Goal: Task Accomplishment & Management: Manage account settings

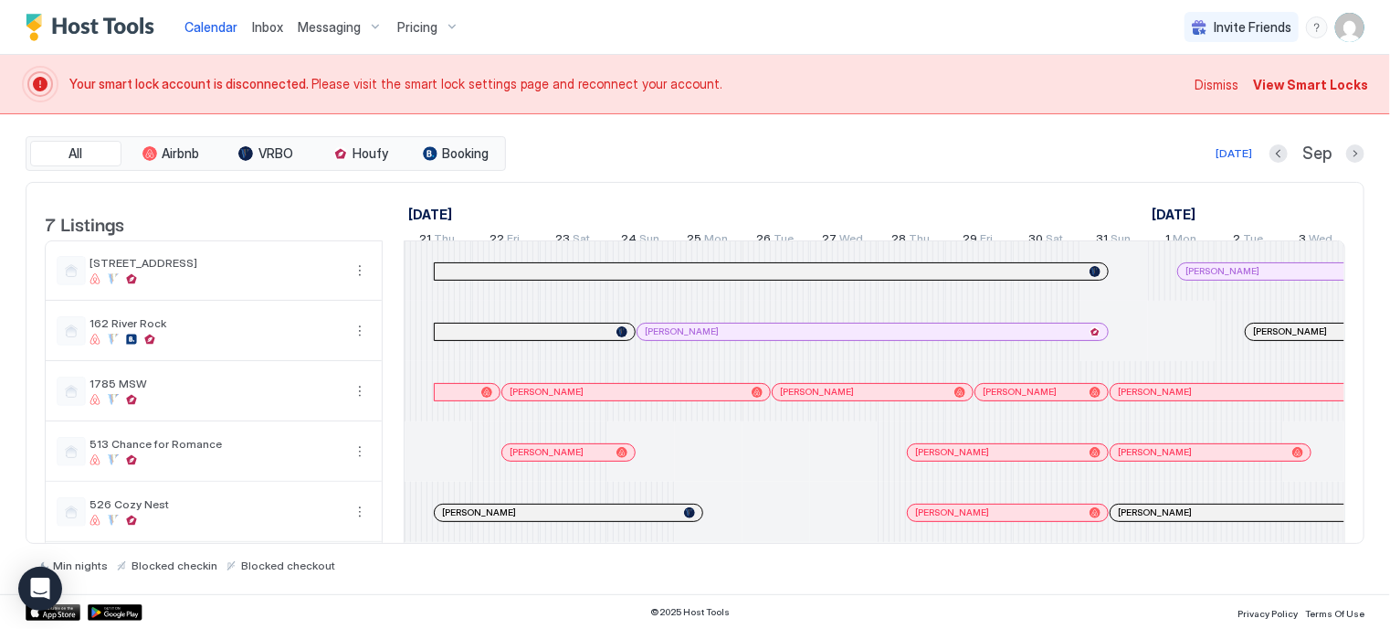
scroll to position [0, 1015]
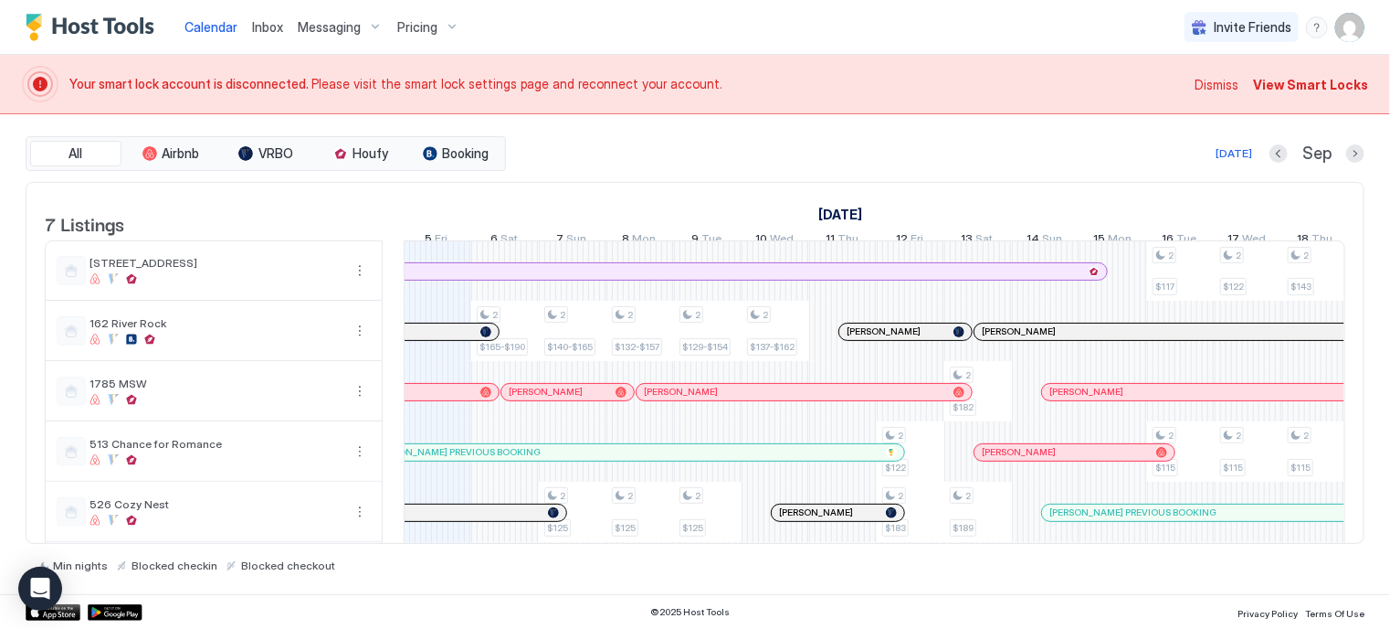
click at [1320, 81] on span "View Smart Locks" at bounding box center [1310, 84] width 115 height 19
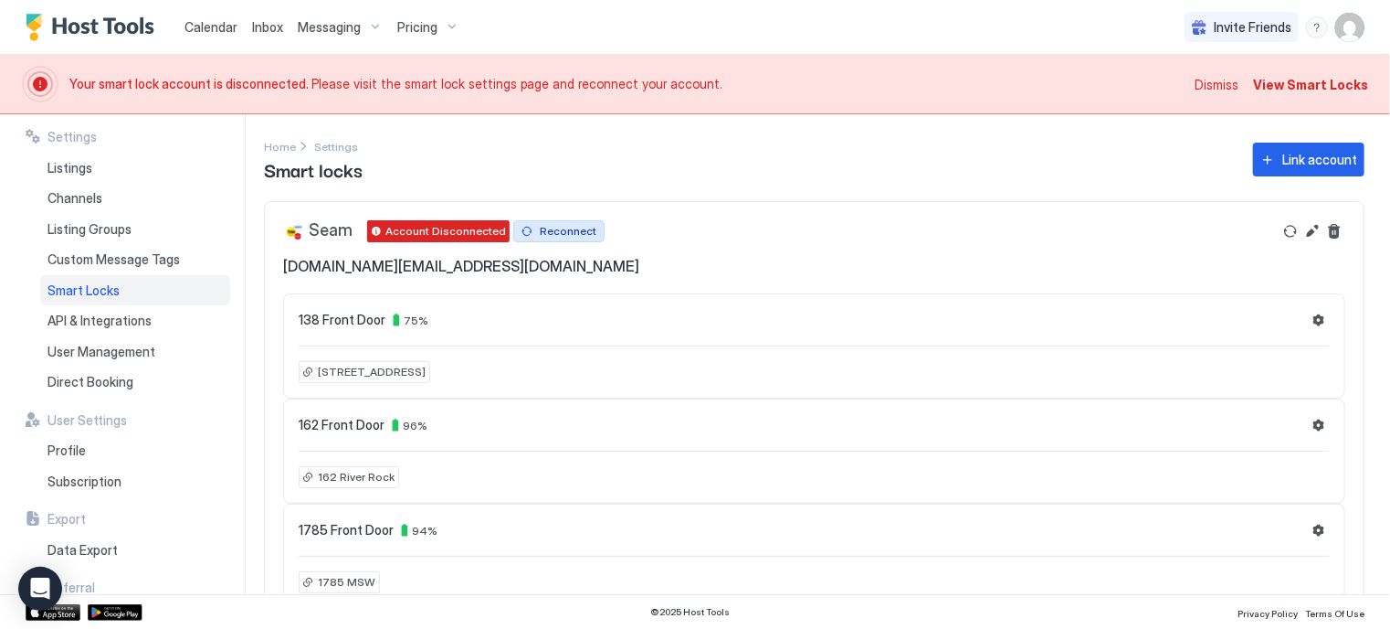
click at [558, 235] on div "Reconnect" at bounding box center [568, 231] width 57 height 16
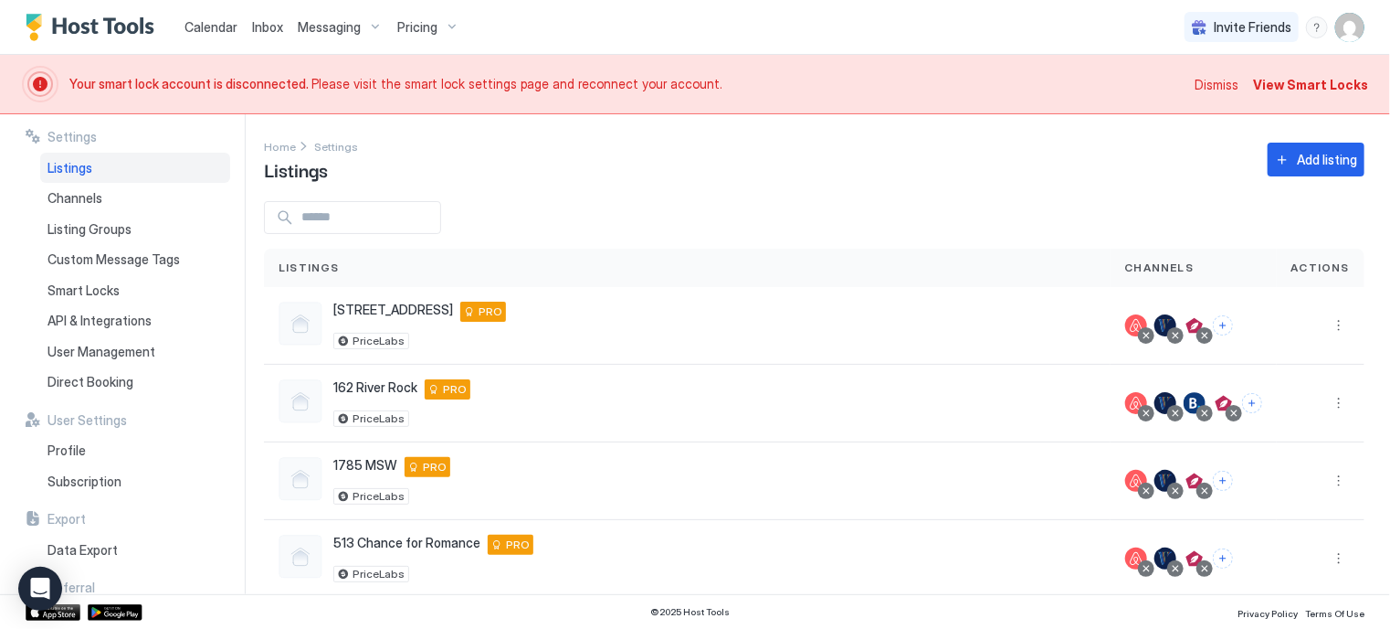
click at [1229, 87] on span "Dismiss" at bounding box center [1217, 84] width 44 height 19
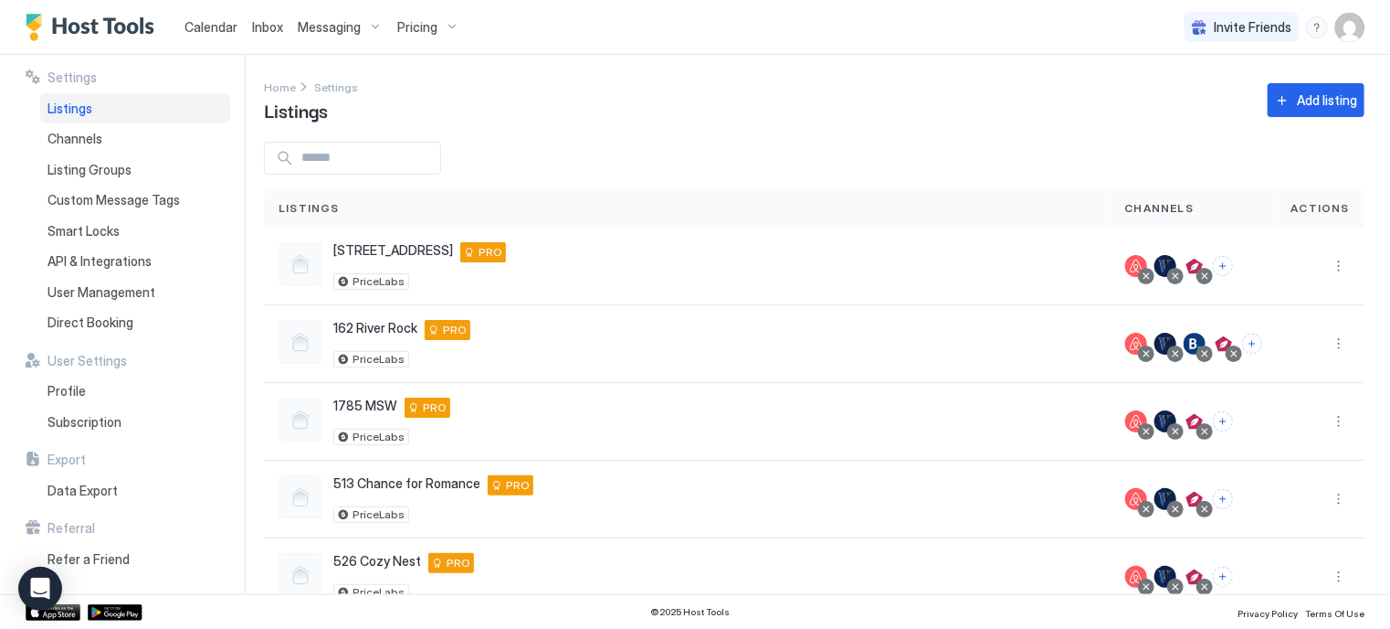
click at [227, 27] on span "Calendar" at bounding box center [211, 27] width 53 height 16
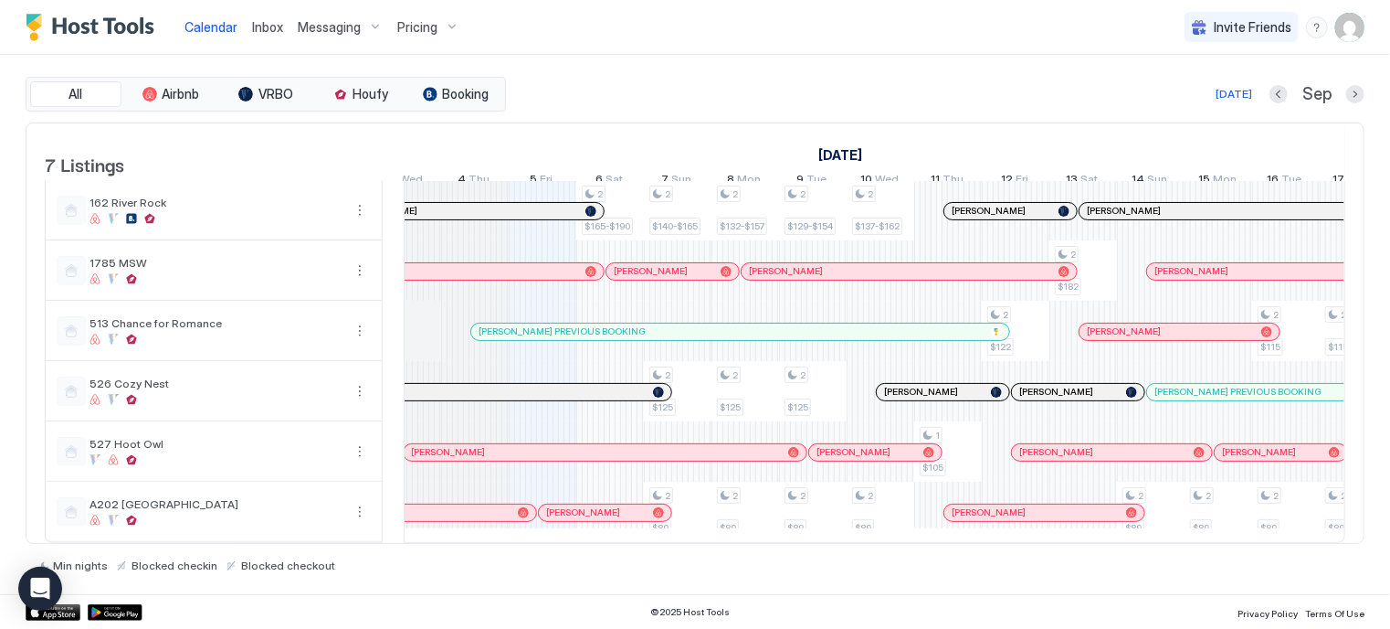
click at [425, 27] on span "Pricing" at bounding box center [417, 27] width 40 height 16
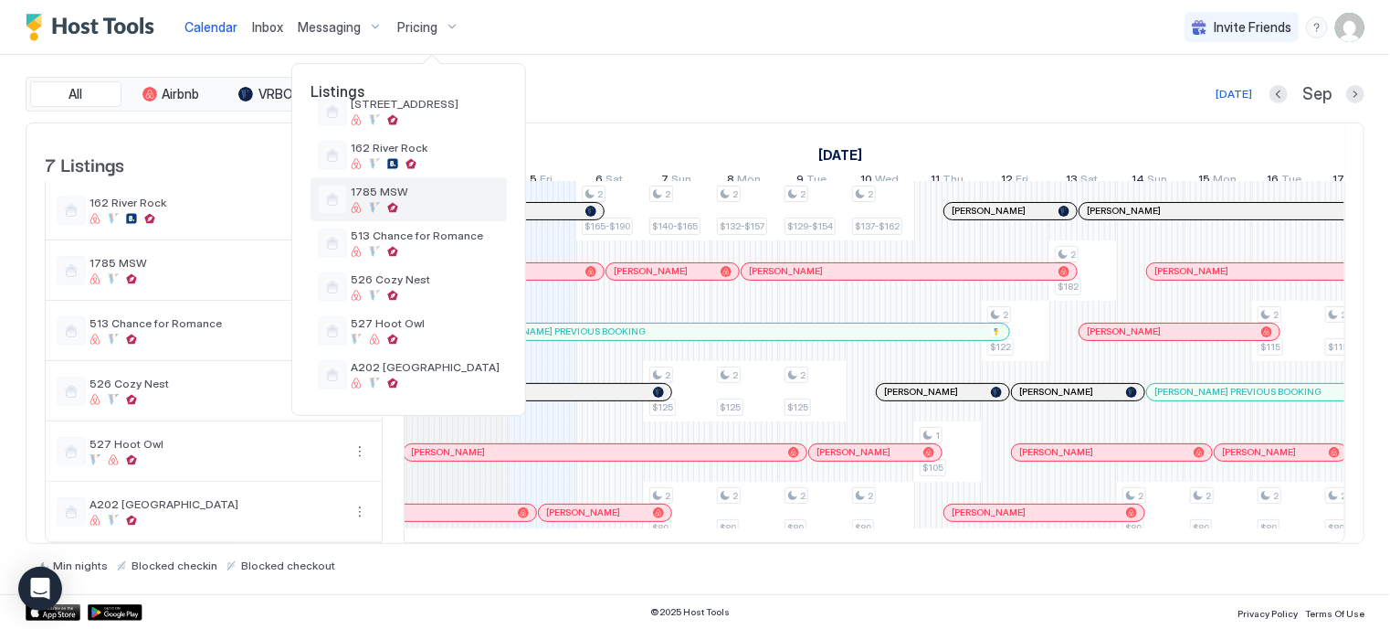
click at [417, 190] on span "1785 MSW" at bounding box center [425, 192] width 149 height 14
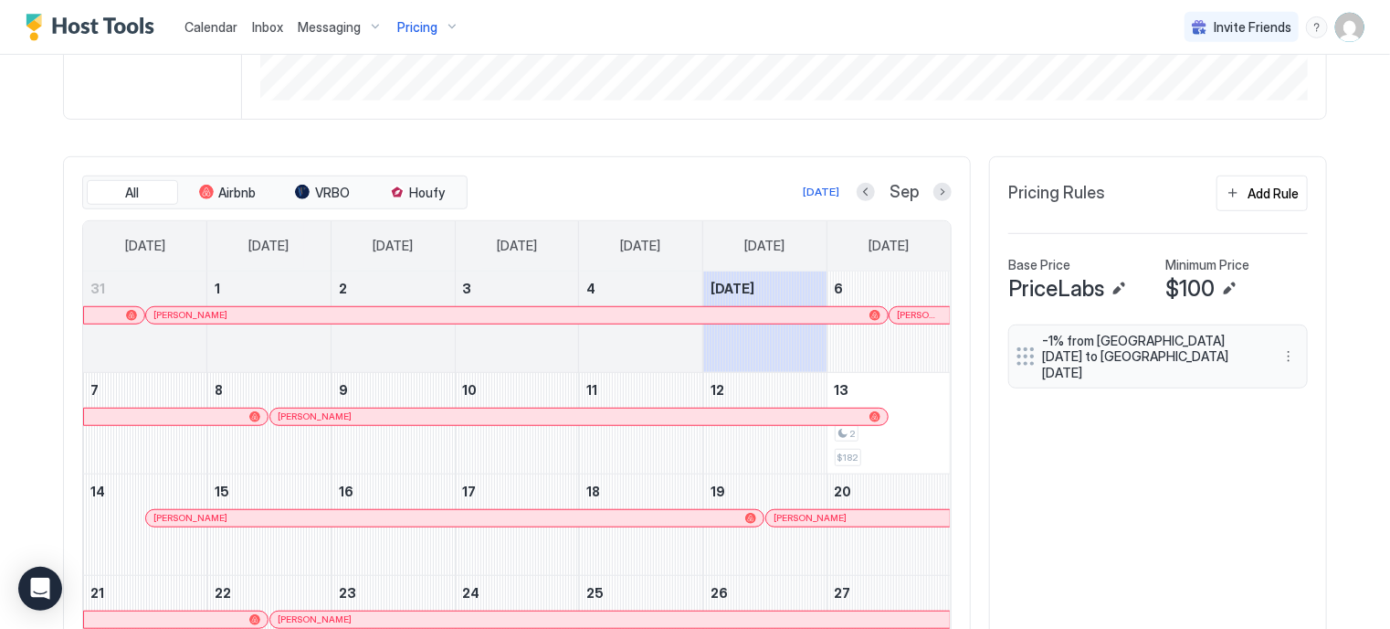
click at [934, 186] on button "Next month" at bounding box center [943, 192] width 18 height 18
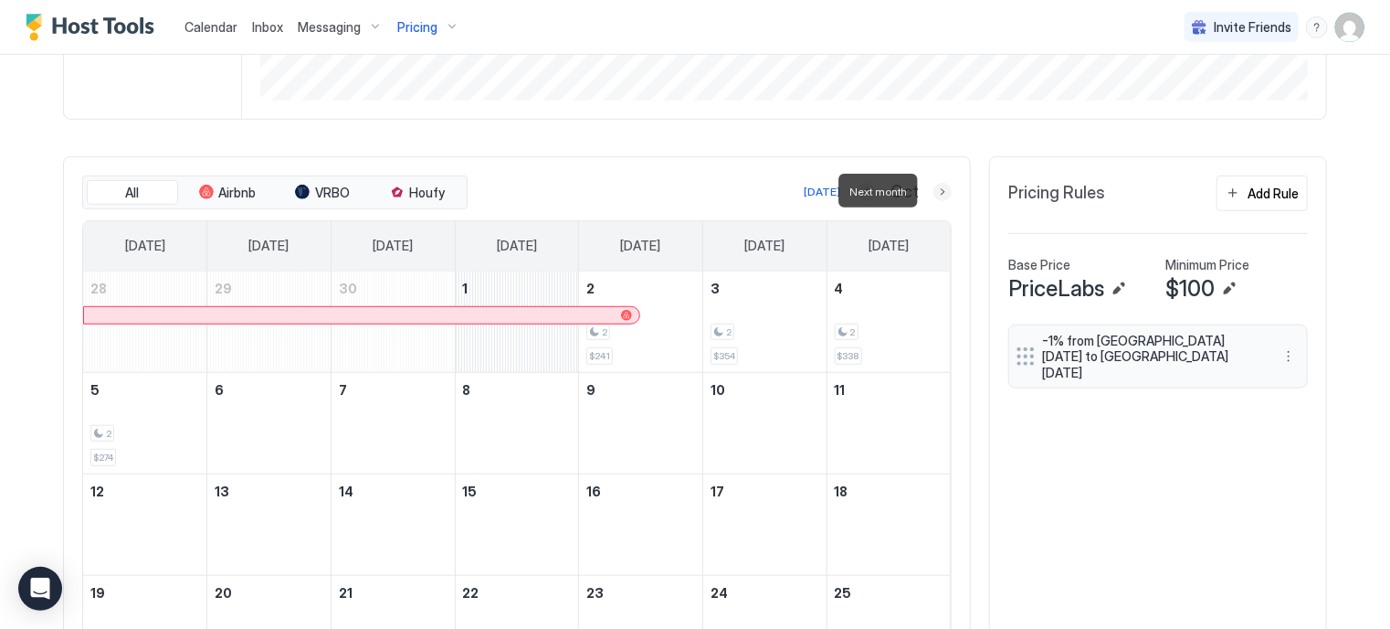
click at [936, 191] on button "Next month" at bounding box center [943, 192] width 18 height 18
